Goal: Task Accomplishment & Management: Complete application form

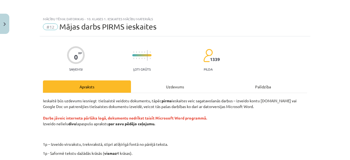
scroll to position [109, 0]
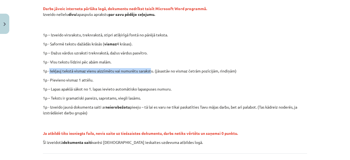
drag, startPoint x: 48, startPoint y: 70, endPoint x: 150, endPoint y: 73, distance: 102.3
click at [150, 73] on p "1p - Iekļauj tekstā vismaz vienu aizzīmētu vai numurētu sarakstu. (jāsastāv no …" at bounding box center [175, 71] width 264 height 6
drag, startPoint x: 151, startPoint y: 71, endPoint x: 48, endPoint y: 73, distance: 103.1
click at [48, 73] on p "1p - Iekļauj tekstā vismaz vienu aizzīmētu vai numurētu sarakstu. (jāsastāv no …" at bounding box center [175, 71] width 264 height 6
copy p "Iekļauj tekstā vismaz vienu aizzīmētu vai numurētu sarakstu"
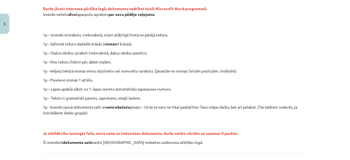
click at [191, 53] on p "1p – Dažus vārdus uzraksti treknrakstā, dažus vārdus pasvītro." at bounding box center [175, 53] width 264 height 6
drag, startPoint x: 49, startPoint y: 45, endPoint x: 134, endPoint y: 44, distance: 85.8
click at [134, 44] on p "1p - Saformē tekstu dažādās krāsās ( vismaz 4 krāsas)." at bounding box center [175, 44] width 264 height 6
copy p "Saformē tekstu dažādās krāsās ( vismaz 4 krāsas)."
click at [183, 51] on p "1p – Dažus vārdus uzraksti treknrakstā, dažus vārdus pasvītro." at bounding box center [175, 53] width 264 height 6
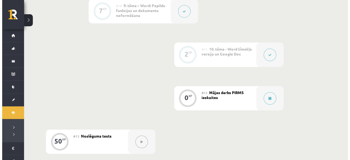
scroll to position [574, 0]
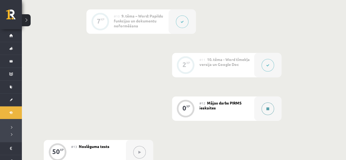
click at [268, 105] on button at bounding box center [267, 109] width 13 height 13
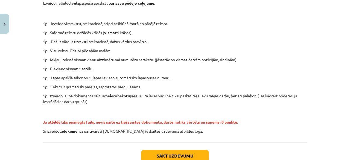
scroll to position [157, 0]
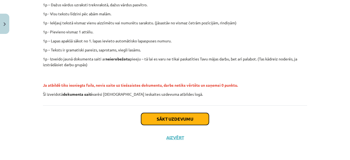
click at [170, 121] on button "Sākt uzdevumu" at bounding box center [175, 119] width 68 height 12
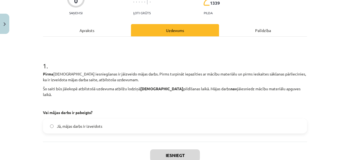
scroll to position [68, 0]
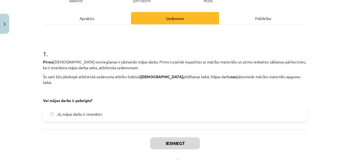
click at [131, 114] on label "Jā, mājas darbs ir izveidots" at bounding box center [174, 114] width 263 height 14
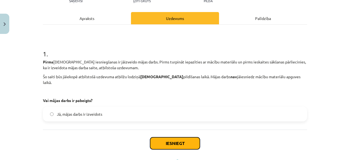
click at [161, 137] on button "Iesniegt" at bounding box center [175, 143] width 50 height 12
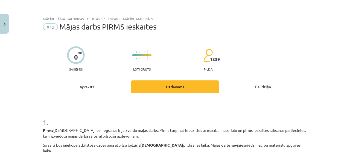
scroll to position [104, 0]
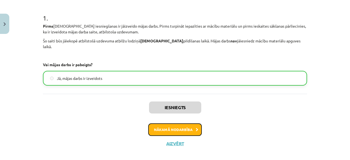
click at [187, 125] on button "Nākamā nodarbība" at bounding box center [175, 129] width 54 height 13
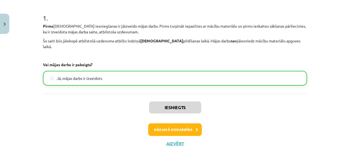
scroll to position [13, 0]
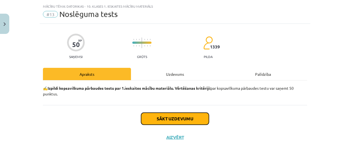
click at [175, 117] on button "Sākt uzdevumu" at bounding box center [175, 119] width 68 height 12
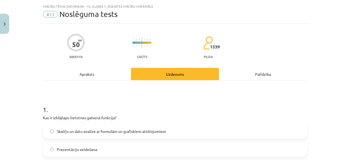
click at [93, 73] on div "Apraksts" at bounding box center [87, 74] width 88 height 12
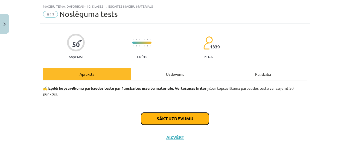
click at [194, 118] on button "Sākt uzdevumu" at bounding box center [175, 119] width 68 height 12
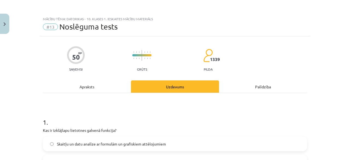
scroll to position [82, 0]
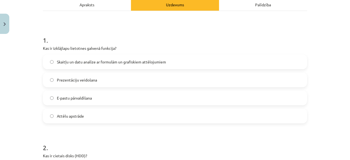
click at [91, 68] on label "Skaitļu un datu analīze ar formulām un grafiskiem attēlojumiem" at bounding box center [174, 62] width 263 height 14
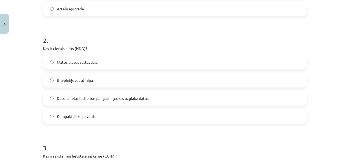
scroll to position [191, 0]
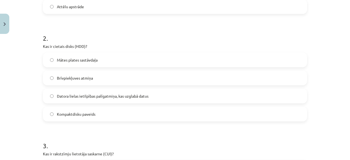
click at [119, 95] on span "Datora lielas ietilpības palīgatmiņa, kas uzglabā datus" at bounding box center [103, 96] width 92 height 6
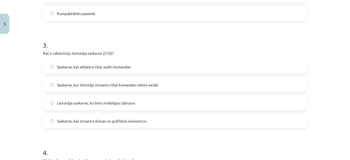
scroll to position [301, 0]
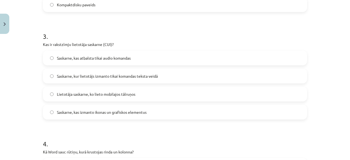
drag, startPoint x: 44, startPoint y: 44, endPoint x: 149, endPoint y: 111, distance: 124.7
copy div "Kas ir rakstzīmju lietotāja saskarne (CUI)? Saskarne, kas atbalsta tikai audio …"
click at [170, 34] on h1 "3 ." at bounding box center [175, 31] width 264 height 17
click at [150, 73] on span "Saskarne, kur lietotājs izmanto tikai komandas teksta veidā" at bounding box center [107, 76] width 101 height 6
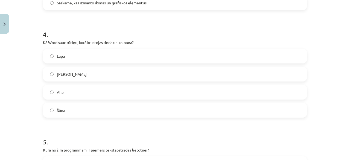
scroll to position [437, 0]
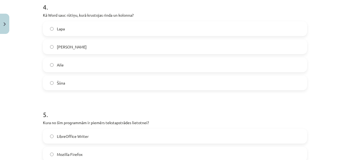
click at [59, 66] on span "Aile" at bounding box center [60, 65] width 7 height 6
drag, startPoint x: 36, startPoint y: 11, endPoint x: 161, endPoint y: 77, distance: 141.7
click at [161, 77] on div "Mācību tēma: Datorikas - 10. klases 1. ieskaites mācību materiāls #13 Noslēguma…" at bounding box center [175, 80] width 350 height 160
copy div "Kā Word sauc rūtiņu, kurā krustojas rinda un kolonna? Lapa Krustiņš Aile Šūna"
click at [91, 83] on label "Šūna" at bounding box center [174, 83] width 263 height 14
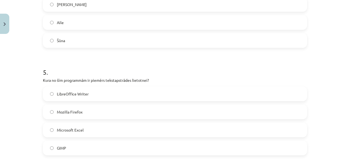
scroll to position [519, 0]
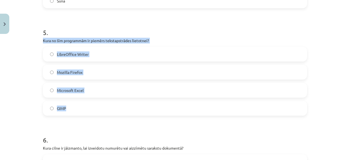
drag, startPoint x: 39, startPoint y: 42, endPoint x: 161, endPoint y: 104, distance: 136.4
click at [161, 104] on div "50 XP Saņemsi Grūts 1339 pilda Apraksts Uzdevums Palīdzība 1 . Kas ir izklājlap…" at bounding box center [175, 104] width 271 height 1175
copy div "Kura no šīm programmām ir piemērs tekstapstrādes lietotnei? LibreOffice Writer …"
click at [100, 55] on label "LibreOffice Writer" at bounding box center [174, 54] width 263 height 14
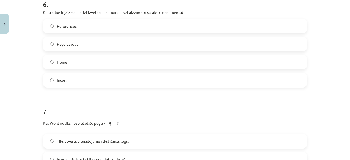
scroll to position [656, 0]
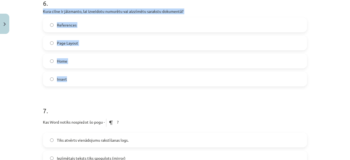
drag, startPoint x: 37, startPoint y: 10, endPoint x: 137, endPoint y: 75, distance: 119.0
click at [137, 75] on div "Mācību tēma: Datorikas - 10. klases 1. ieskaites mācību materiāls #13 Noslēguma…" at bounding box center [175, 80] width 350 height 160
copy div "Kura cilne ir jāizmanto, lai izveidotu numurētu vai aizzīmētu sarakstu dokument…"
click at [95, 59] on label "Home" at bounding box center [174, 61] width 263 height 14
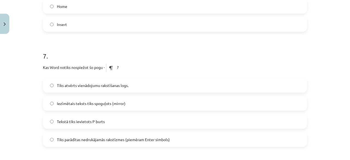
scroll to position [738, 0]
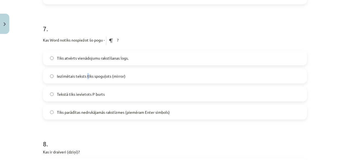
click at [86, 79] on label "Iezīmētais teksts tiks spoguļots (mirror)" at bounding box center [174, 76] width 263 height 14
click at [139, 75] on label "Iezīmētais teksts tiks spoguļots (mirror)" at bounding box center [174, 76] width 263 height 14
click at [178, 111] on label "Tiks parādītas nedrukājamās rakstīzmes (piemēram Enter simbols)" at bounding box center [174, 112] width 263 height 14
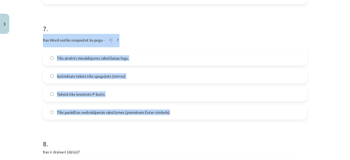
drag, startPoint x: 38, startPoint y: 39, endPoint x: 177, endPoint y: 113, distance: 158.0
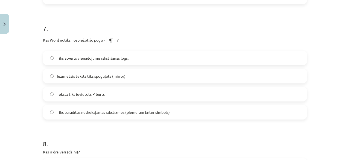
click at [109, 19] on h1 "7 ." at bounding box center [175, 23] width 264 height 17
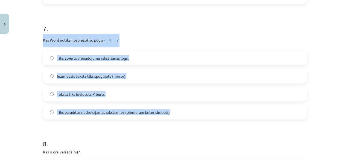
drag, startPoint x: 36, startPoint y: 37, endPoint x: 172, endPoint y: 110, distance: 154.6
click at [172, 110] on div "Mācību tēma: Datorikas - 10. klases 1. ieskaites mācību materiāls #13 Noslēguma…" at bounding box center [175, 80] width 350 height 160
copy div "Kas Word notiks nospiežot šo pogu - ? Tiks atvērts vienādojumu rakstīšanas logs…"
click at [151, 49] on div "7 . Kas Word notiks nospiežot šo pogu - ? Tiks atvērts vienādojumu rakstīšanas …" at bounding box center [175, 67] width 264 height 104
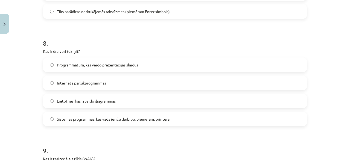
scroll to position [847, 0]
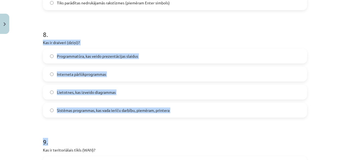
drag, startPoint x: 41, startPoint y: 40, endPoint x: 177, endPoint y: 118, distance: 156.0
copy form "Kas ir draiveri (dziņi)? Programmatūra, kas veido prezentācijas slaidus Interne…"
click at [185, 109] on label "Sistēmas programmas, kas vada ierīču darbību, piemēram, printera" at bounding box center [174, 110] width 263 height 14
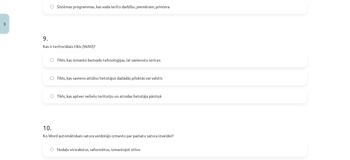
scroll to position [984, 0]
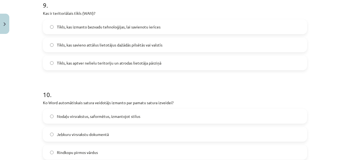
click at [38, 12] on div "Mācību tēma: Datorikas - 10. klases 1. ieskaites mācību materiāls #13 Noslēguma…" at bounding box center [175, 80] width 350 height 160
click at [43, 38] on label "Tīkls, kas savieno attālus lietotājus dažādās pilsētās vai valstīs" at bounding box center [174, 45] width 263 height 14
click at [76, 65] on span "Tīkls, kas aptver nelielu teritoriju un atrodas lietotāja pārziņā" at bounding box center [109, 63] width 104 height 6
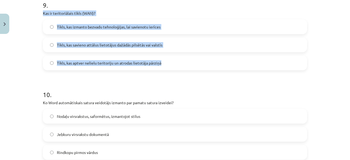
drag, startPoint x: 34, startPoint y: 13, endPoint x: 161, endPoint y: 66, distance: 138.0
click at [161, 66] on div "Mācību tēma: Datorikas - 10. klases 1. ieskaites mācību materiāls #13 Noslēguma…" at bounding box center [175, 80] width 350 height 160
copy div "Kas ir teritoriālais tīkls (WAN)? Tīkls, kas izmanto bezvadu tehnoloģijas, lai …"
click at [183, 41] on label "Tīkls, kas savieno attālus lietotājus dažādās pilsētās vai valstīs" at bounding box center [174, 45] width 263 height 14
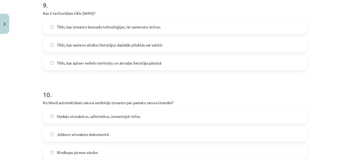
scroll to position [1039, 0]
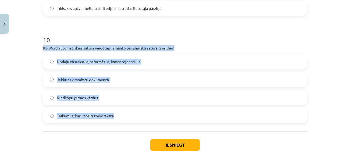
drag, startPoint x: 38, startPoint y: 47, endPoint x: 147, endPoint y: 113, distance: 128.0
copy div "Ko Word automātiskais satura veidotājs izmanto par pamatu satura izveidei? Noda…"
click at [157, 64] on label "Nodaļu virsrakstus, saformētus, izmantojot stilus" at bounding box center [174, 62] width 263 height 14
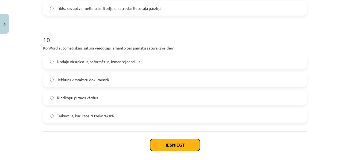
click at [181, 150] on button "Iesniegt" at bounding box center [175, 145] width 50 height 12
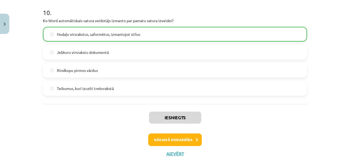
scroll to position [1082, 0]
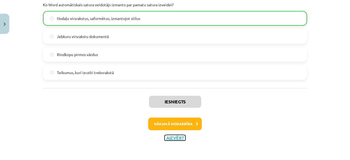
click at [175, 137] on button "Aizvērt" at bounding box center [175, 137] width 21 height 5
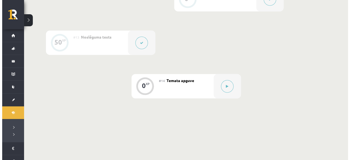
scroll to position [711, 0]
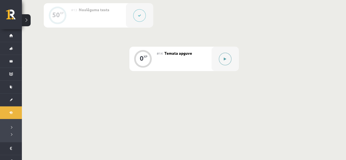
click at [225, 60] on icon at bounding box center [225, 58] width 2 height 3
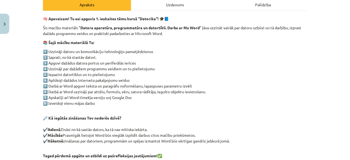
scroll to position [137, 0]
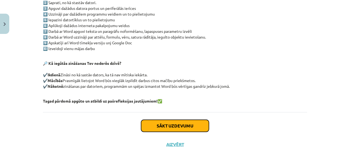
click at [160, 125] on button "Sākt uzdevumu" at bounding box center [175, 126] width 68 height 12
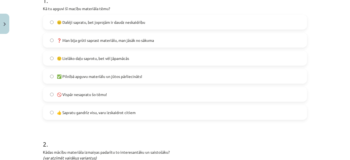
scroll to position [123, 0]
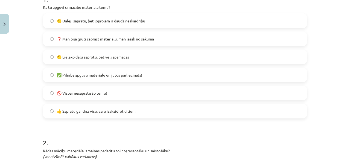
click at [119, 113] on span "👍 Sapratu gandrīz visu, varu izskaidrot citiem" at bounding box center [96, 111] width 79 height 6
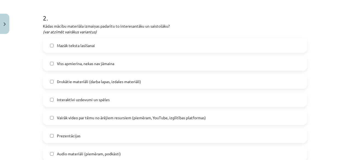
scroll to position [260, 0]
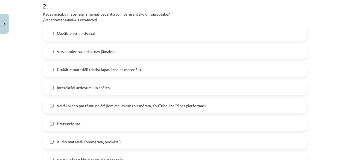
click at [88, 35] on span "Mazāk teksta lasīšanai" at bounding box center [76, 34] width 38 height 6
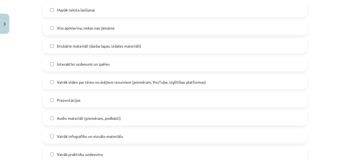
scroll to position [314, 0]
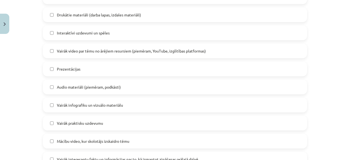
click at [95, 33] on span "Interaktīvi uzdevumi un spēles" at bounding box center [83, 33] width 53 height 6
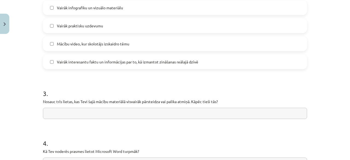
scroll to position [424, 0]
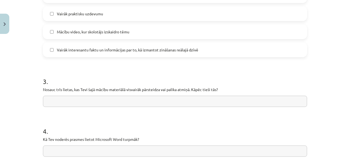
click at [104, 50] on span "Vairāk interesantu faktu un informācijas par to, kā izmantot zināšanas reālajā …" at bounding box center [127, 50] width 141 height 6
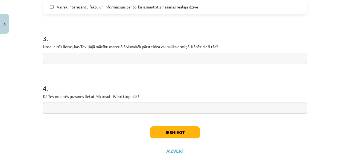
scroll to position [478, 0]
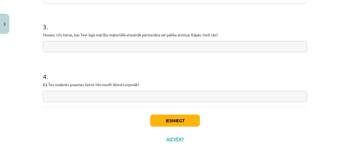
click at [107, 100] on input "text" at bounding box center [175, 96] width 264 height 11
type input "**********"
click at [85, 46] on input "text" at bounding box center [175, 46] width 264 height 11
click at [92, 44] on input "text" at bounding box center [175, 46] width 264 height 11
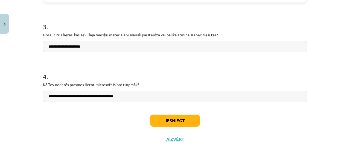
click at [65, 47] on input "**********" at bounding box center [175, 46] width 264 height 11
click at [84, 48] on input "**********" at bounding box center [175, 46] width 264 height 11
drag, startPoint x: 121, startPoint y: 45, endPoint x: 111, endPoint y: 48, distance: 10.0
click at [111, 48] on input "**********" at bounding box center [175, 46] width 264 height 11
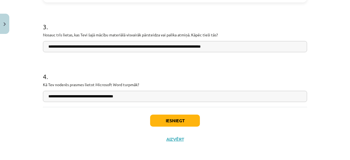
type input "**********"
click at [234, 75] on h1 "4 ." at bounding box center [175, 71] width 264 height 17
click at [184, 118] on button "Iesniegt" at bounding box center [175, 121] width 50 height 12
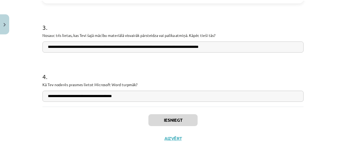
scroll to position [698, 0]
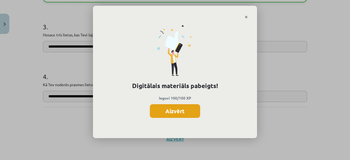
click at [189, 113] on button "Aizvērt" at bounding box center [175, 111] width 50 height 14
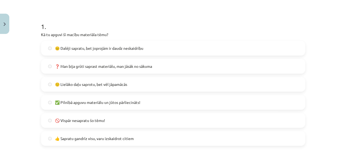
scroll to position [0, 0]
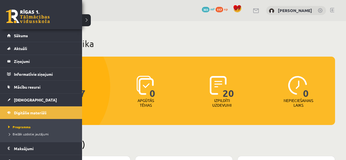
scroll to position [141, 0]
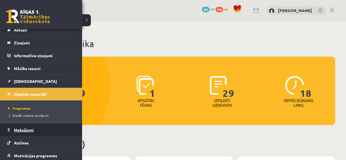
scroll to position [27, 0]
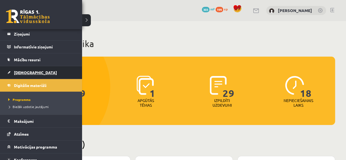
click at [28, 71] on span "[DEMOGRAPHIC_DATA]" at bounding box center [35, 72] width 43 height 5
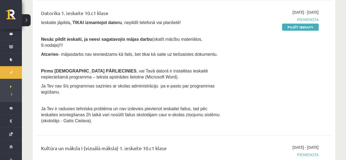
scroll to position [301, 0]
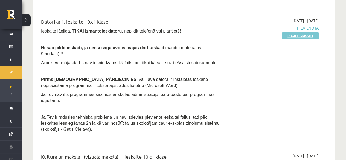
click at [302, 34] on link "Pildīt ieskaiti" at bounding box center [300, 35] width 37 height 7
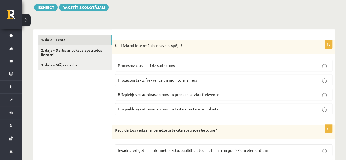
scroll to position [164, 0]
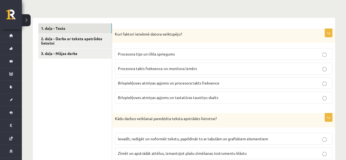
click at [146, 51] on label "Procesora tips un tīkla spriegums" at bounding box center [223, 54] width 217 height 12
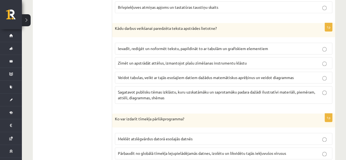
scroll to position [246, 0]
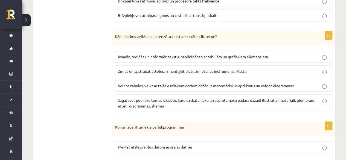
click at [145, 54] on span "Ievadīt, rediģēt un noformēt tekstu, papildināt to ar tabulām un grafiskiem ele…" at bounding box center [193, 56] width 150 height 5
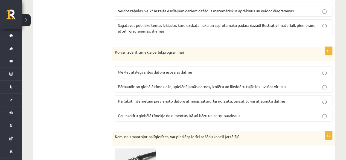
scroll to position [328, 0]
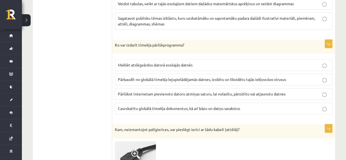
click at [159, 106] on span "Caurskatītu globālā tīmekļa dokumentus, kā arī bāzu un datņu sarakstus" at bounding box center [179, 108] width 122 height 5
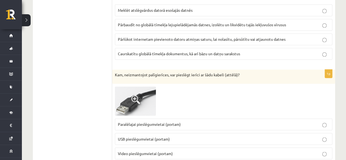
scroll to position [437, 0]
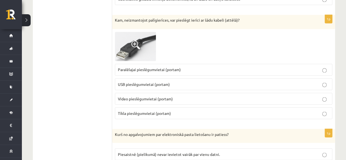
click at [161, 81] on fieldset "Paralēlajai pieslēgumvietai (portam) USB pieslēgumvietai (portam) Video pieslēg…" at bounding box center [223, 91] width 217 height 60
click at [164, 81] on span "USB pieslēgumvietai (portam)" at bounding box center [144, 83] width 52 height 5
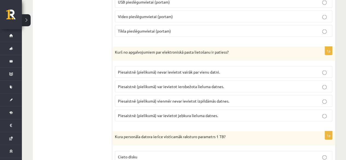
scroll to position [547, 0]
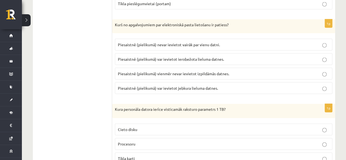
click at [186, 57] on span "Piesaistnē (pielikumā) var ievietot ierobežota lieluma datnes." at bounding box center [171, 59] width 106 height 5
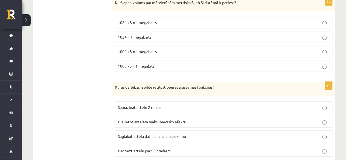
scroll to position [793, 0]
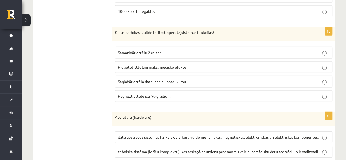
click at [168, 79] on span "Saglabāt attēla datni ar citu nosaukumu" at bounding box center [152, 81] width 68 height 5
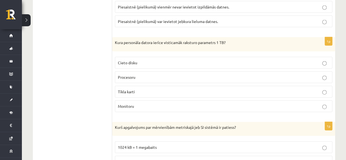
scroll to position [601, 0]
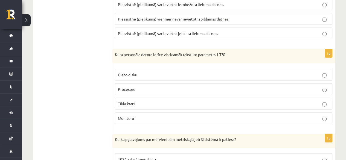
click at [186, 72] on p "Cieto disku" at bounding box center [223, 75] width 211 height 6
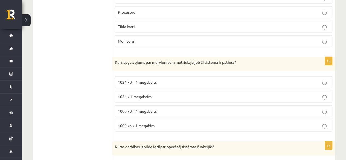
scroll to position [711, 0]
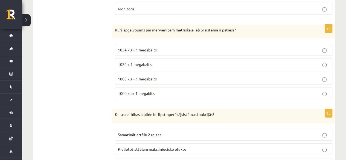
click at [162, 76] on p "1000 kB = 1 megabaits" at bounding box center [223, 79] width 211 height 6
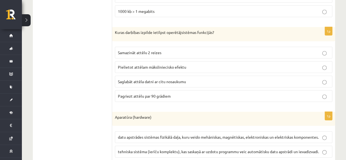
scroll to position [875, 0]
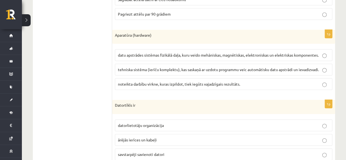
click at [139, 52] on span "datu apstrādes sistēmas fizikālā daļa, kuru veido mehāniskas, magnētiskas, elek…" at bounding box center [218, 54] width 201 height 5
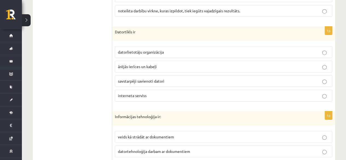
scroll to position [957, 0]
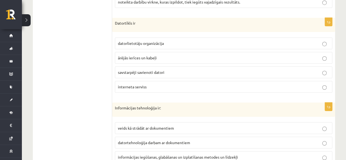
click at [125, 70] on span "savstarpēji savienoti datori" at bounding box center [141, 72] width 46 height 5
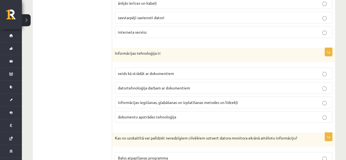
scroll to position [1039, 0]
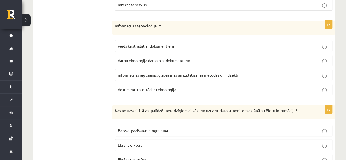
click at [120, 72] on span "informācijas iegūšanas, glabāšanas un izplatīšanas metodes un līdzekļi" at bounding box center [178, 74] width 120 height 5
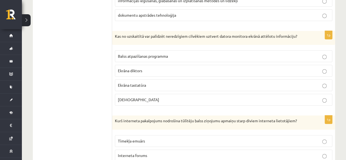
scroll to position [1121, 0]
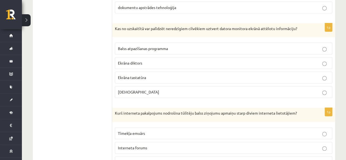
click at [124, 60] on span "Ekrāna diktors" at bounding box center [130, 62] width 24 height 5
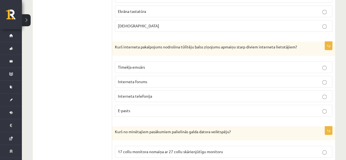
scroll to position [1203, 0]
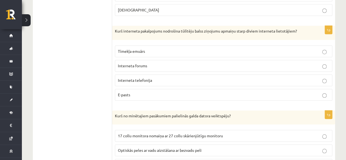
click at [127, 78] on span "Interneta telefonija" at bounding box center [135, 80] width 34 height 5
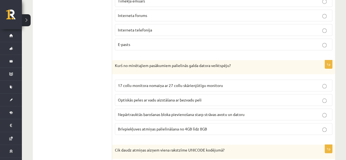
scroll to position [1285, 0]
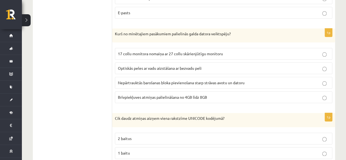
click at [193, 94] on p "Brīvpiekļuves atmiņas palielināšana no 4GB līdz 8GB" at bounding box center [223, 97] width 211 height 6
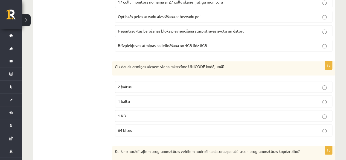
scroll to position [1367, 0]
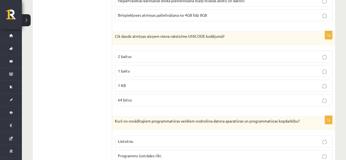
click at [163, 54] on p "2 baitus" at bounding box center [223, 57] width 211 height 6
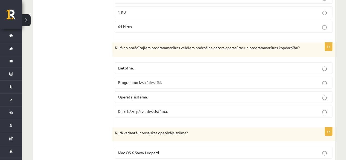
scroll to position [1449, 0]
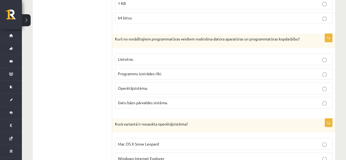
click at [173, 85] on p "Operētājsistēma." at bounding box center [223, 88] width 211 height 6
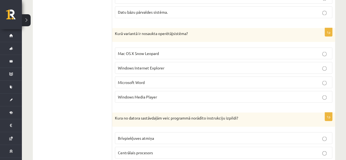
scroll to position [1531, 0]
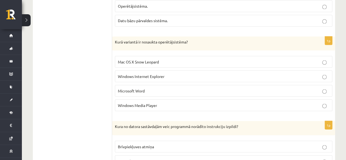
click at [122, 59] on span "Mac OS X Snow Leopard" at bounding box center [138, 61] width 41 height 5
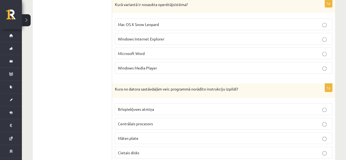
scroll to position [1568, 0]
click at [121, 118] on label "Centrālais procesors" at bounding box center [223, 124] width 217 height 12
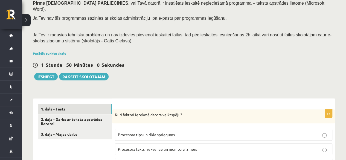
scroll to position [92, 0]
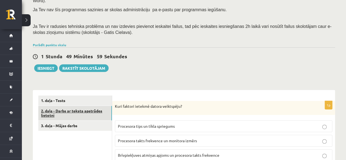
click at [83, 106] on link "2. daļa - Darbs ar teksta apstrādes lietotni" at bounding box center [75, 113] width 74 height 15
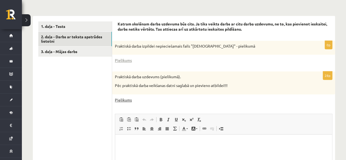
scroll to position [147, 0]
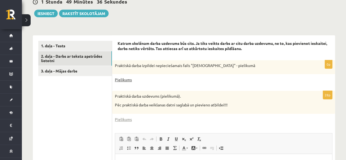
click at [125, 77] on link "Pielikums" at bounding box center [123, 80] width 17 height 6
click at [124, 116] on link "Pielikums" at bounding box center [123, 119] width 17 height 6
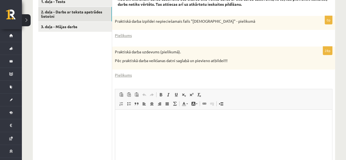
scroll to position [134, 0]
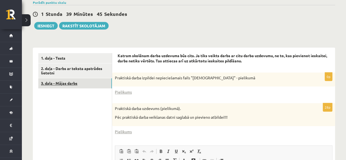
click at [81, 80] on link "3. daļa - Mājas darbs" at bounding box center [75, 83] width 74 height 10
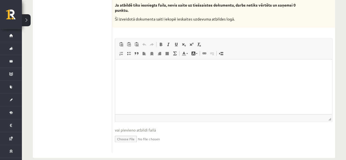
scroll to position [359, 0]
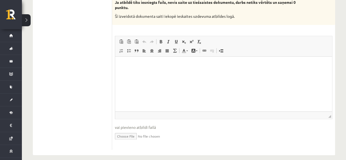
click at [146, 70] on html at bounding box center [223, 65] width 217 height 17
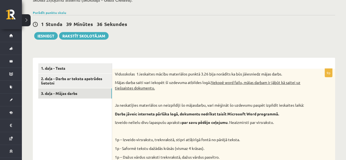
scroll to position [85, 0]
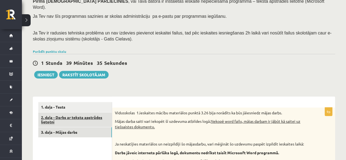
click at [63, 112] on link "2. daļa - Darbs ar teksta apstrādes lietotni" at bounding box center [75, 119] width 74 height 15
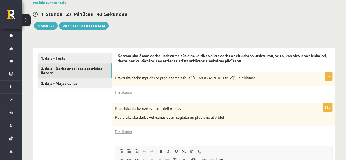
scroll to position [137, 0]
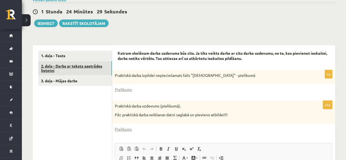
click at [73, 61] on link "2. daļa - Darbs ar teksta apstrādes lietotni" at bounding box center [75, 68] width 74 height 15
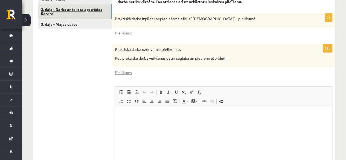
scroll to position [162, 0]
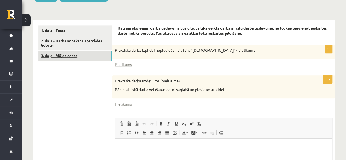
click at [65, 51] on link "3. daļa - Mājas darbs" at bounding box center [75, 56] width 74 height 10
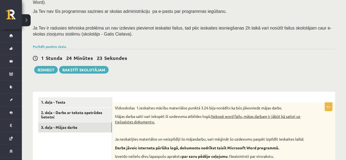
scroll to position [86, 0]
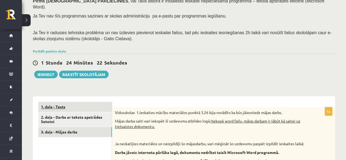
click at [60, 102] on link "1. daļa - Tests" at bounding box center [75, 107] width 74 height 10
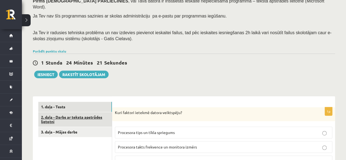
click at [62, 112] on link "2. daļa - Darbs ar teksta apstrādes lietotni" at bounding box center [75, 119] width 74 height 15
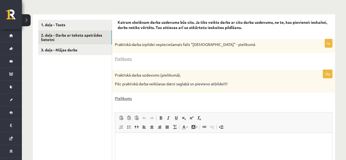
scroll to position [0, 0]
click at [120, 95] on link "Pielikums" at bounding box center [123, 98] width 17 height 6
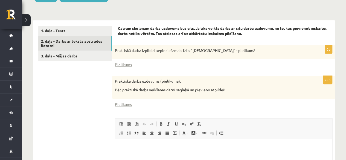
scroll to position [244, 0]
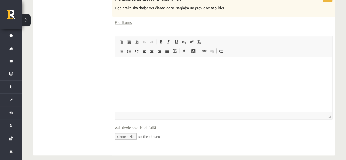
click at [131, 130] on input "file" at bounding box center [223, 135] width 217 height 11
click at [129, 133] on input "file" at bounding box center [223, 135] width 217 height 11
type input "**********"
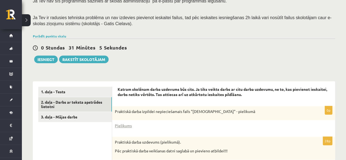
scroll to position [85, 0]
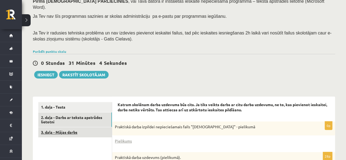
click at [102, 130] on link "3. daļa - Mājas darbs" at bounding box center [75, 132] width 74 height 10
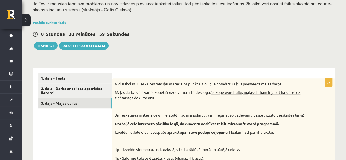
scroll to position [113, 0]
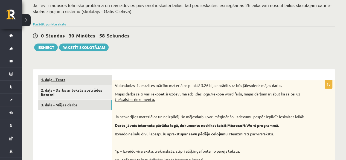
click at [63, 75] on link "1. daļa - Tests" at bounding box center [75, 80] width 74 height 10
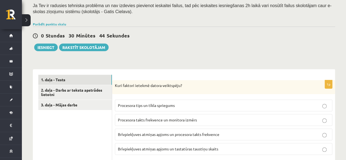
scroll to position [140, 0]
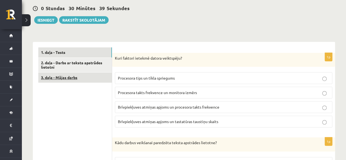
click at [76, 72] on link "3. daļa - Mājas darbs" at bounding box center [75, 77] width 74 height 10
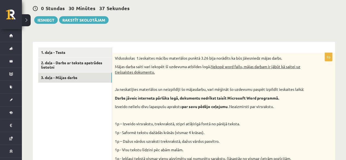
scroll to position [0, 0]
click at [67, 72] on link "3. daļa - Mājas darbs" at bounding box center [75, 77] width 74 height 10
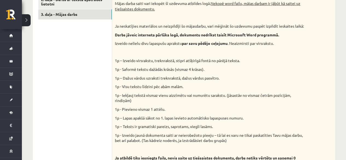
scroll to position [167, 0]
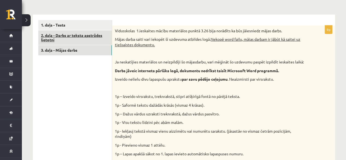
click at [66, 32] on link "2. daļa - Darbs ar teksta apstrādes lietotni" at bounding box center [75, 37] width 74 height 15
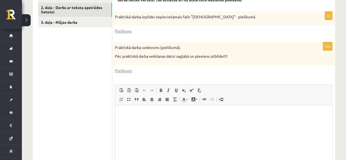
scroll to position [249, 0]
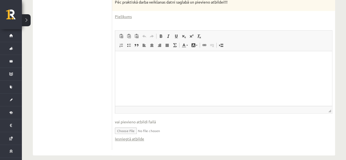
click at [129, 125] on input "file" at bounding box center [223, 130] width 217 height 11
type input "**********"
click at [139, 136] on link "Iesniegtā atbilde" at bounding box center [129, 139] width 29 height 6
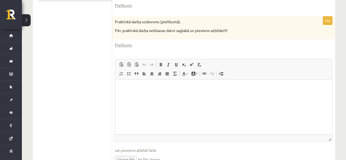
scroll to position [140, 0]
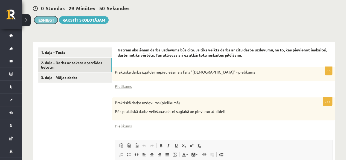
click at [54, 16] on button "Iesniegt" at bounding box center [46, 20] width 24 height 8
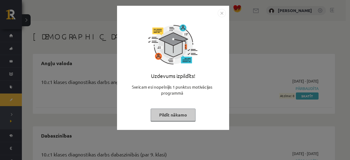
click at [180, 122] on div "Uzdevums izpildīts! Sveicam esi nopelnījis 1 punktus motivācijas programmā Pild…" at bounding box center [173, 71] width 106 height 109
click at [183, 115] on button "Pildīt nākamo" at bounding box center [173, 115] width 45 height 13
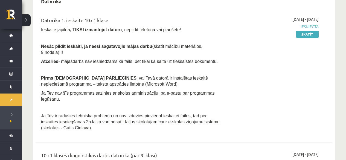
scroll to position [219, 0]
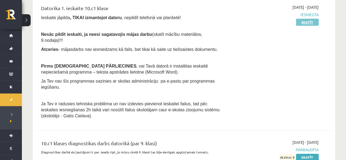
click at [305, 23] on link "Skatīt" at bounding box center [307, 22] width 23 height 7
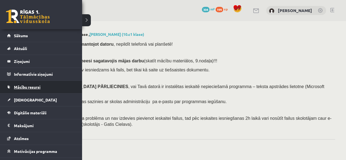
click at [21, 85] on span "Mācību resursi" at bounding box center [27, 86] width 27 height 5
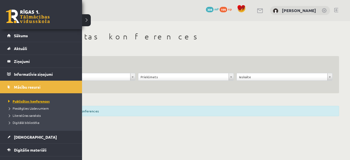
click at [27, 101] on span "Publicētas konferences" at bounding box center [28, 101] width 43 height 4
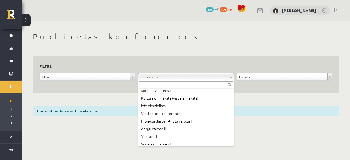
scroll to position [137, 0]
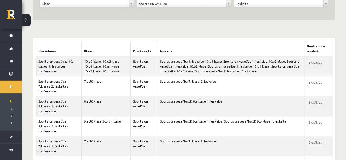
scroll to position [82, 0]
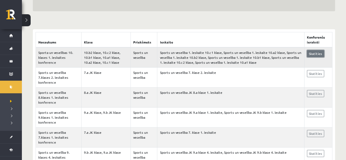
click at [312, 51] on link "Skatīties" at bounding box center [315, 53] width 17 height 7
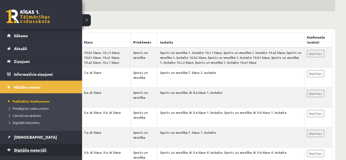
click at [22, 148] on span "Digitālie materiāli" at bounding box center [30, 149] width 33 height 5
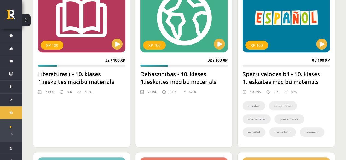
scroll to position [137, 0]
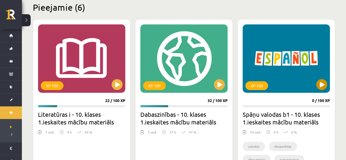
click at [316, 86] on div "XP 100" at bounding box center [285, 58] width 87 height 68
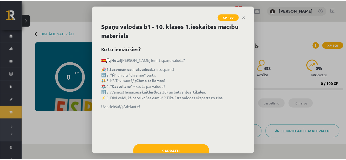
scroll to position [17, 0]
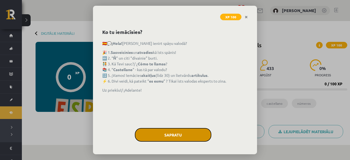
click at [171, 134] on button "Sapratu" at bounding box center [173, 135] width 77 height 14
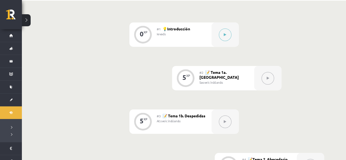
scroll to position [162, 0]
